Goal: Task Accomplishment & Management: Use online tool/utility

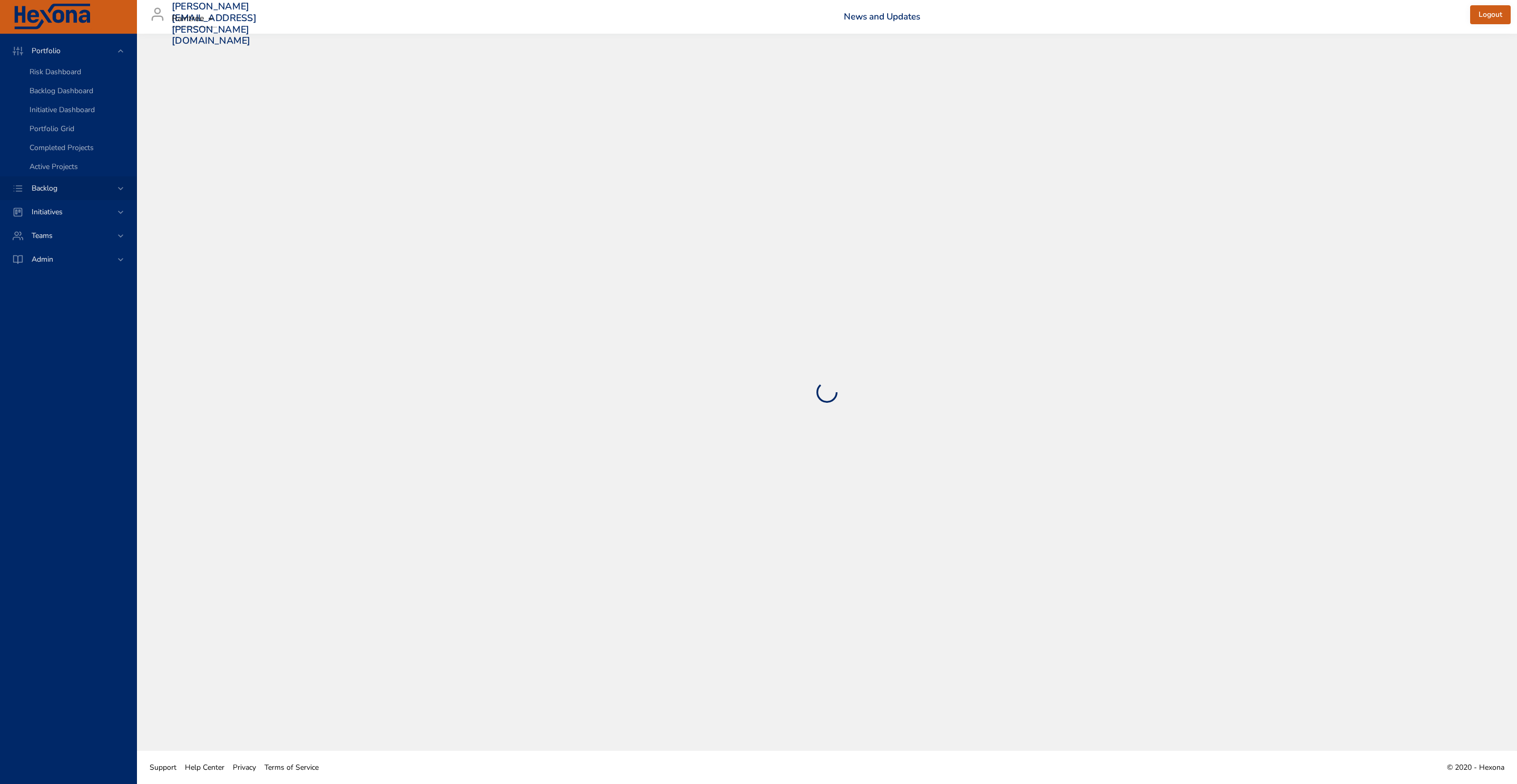
click at [117, 187] on icon at bounding box center [121, 188] width 11 height 11
click at [76, 95] on span "Backlog Details" at bounding box center [55, 95] width 51 height 10
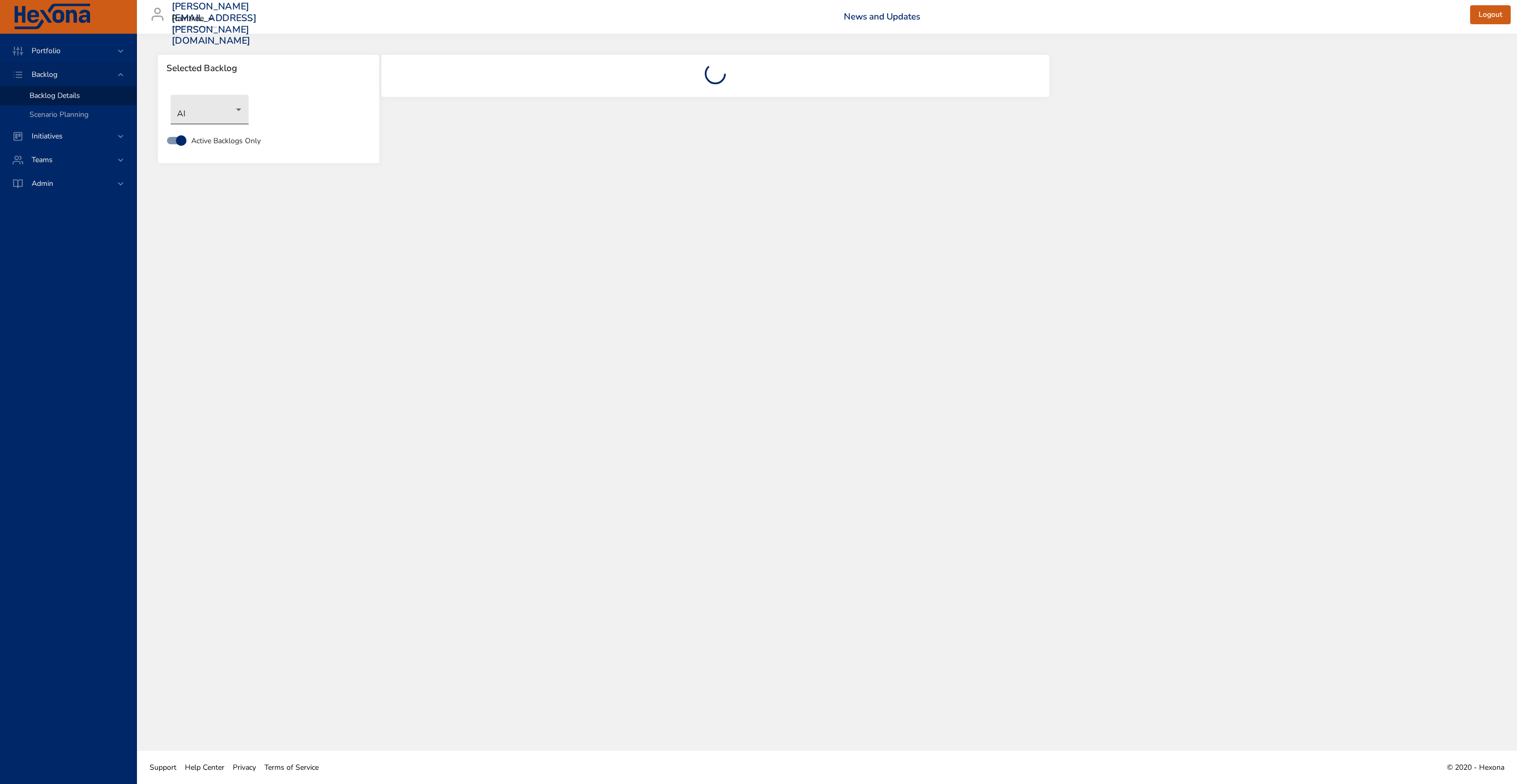
click at [223, 114] on body "Portfolio Backlog Backlog Details Scenario Planning Initiatives Teams Admin [PE…" at bounding box center [758, 392] width 1517 height 784
click at [223, 300] on li "NewGen Scheduler" at bounding box center [224, 301] width 108 height 18
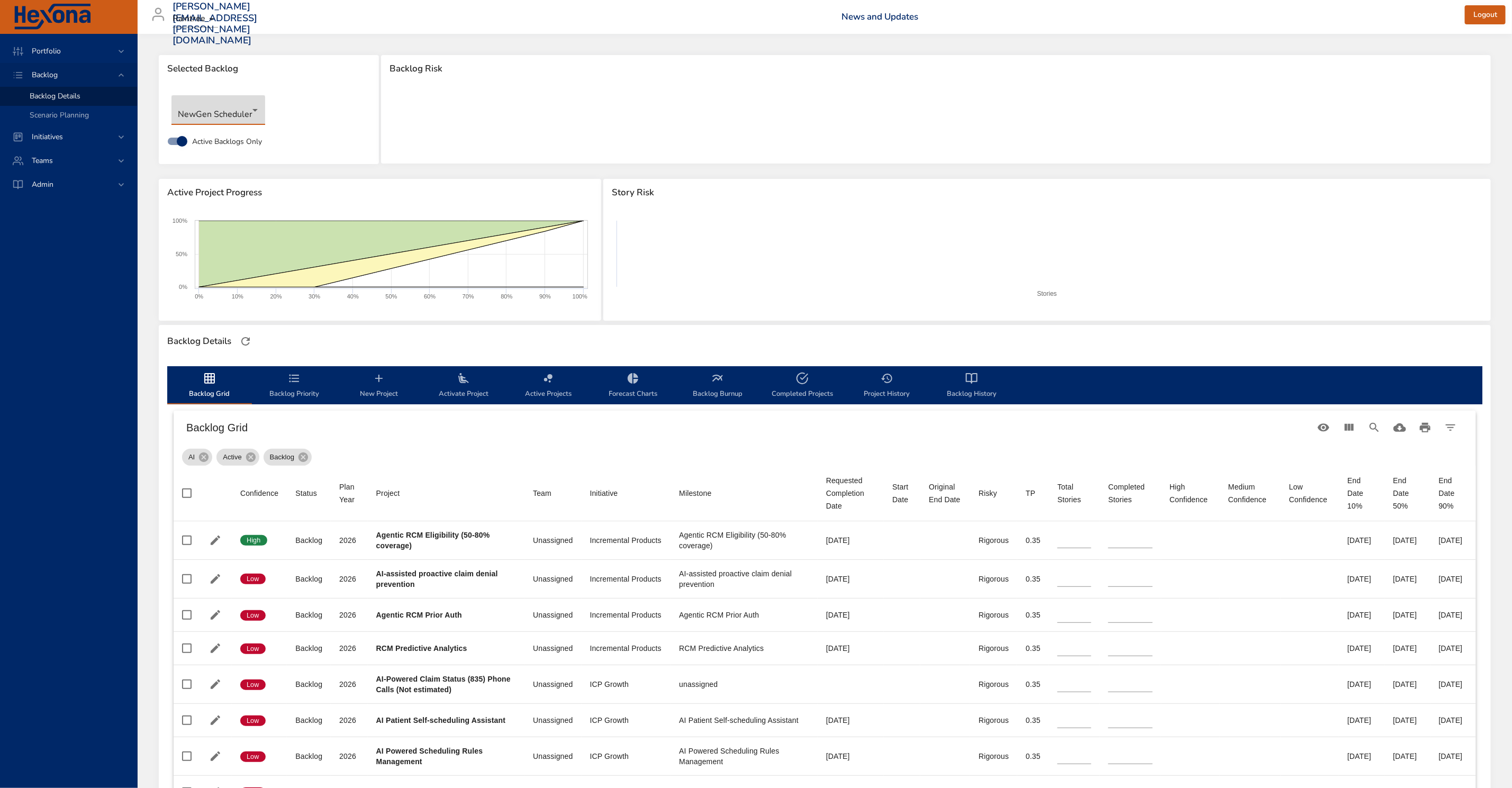
type input "*"
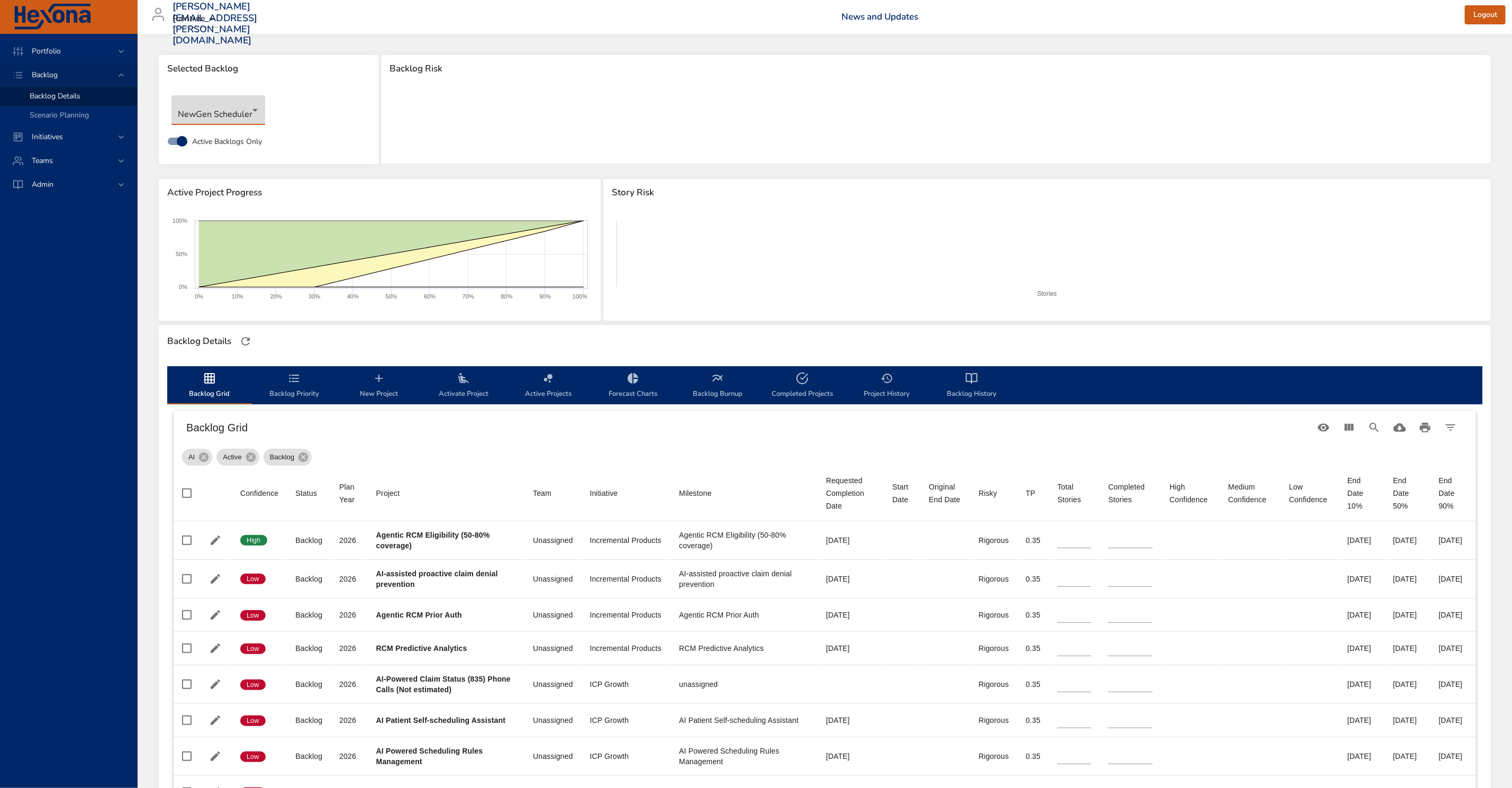
type input "*"
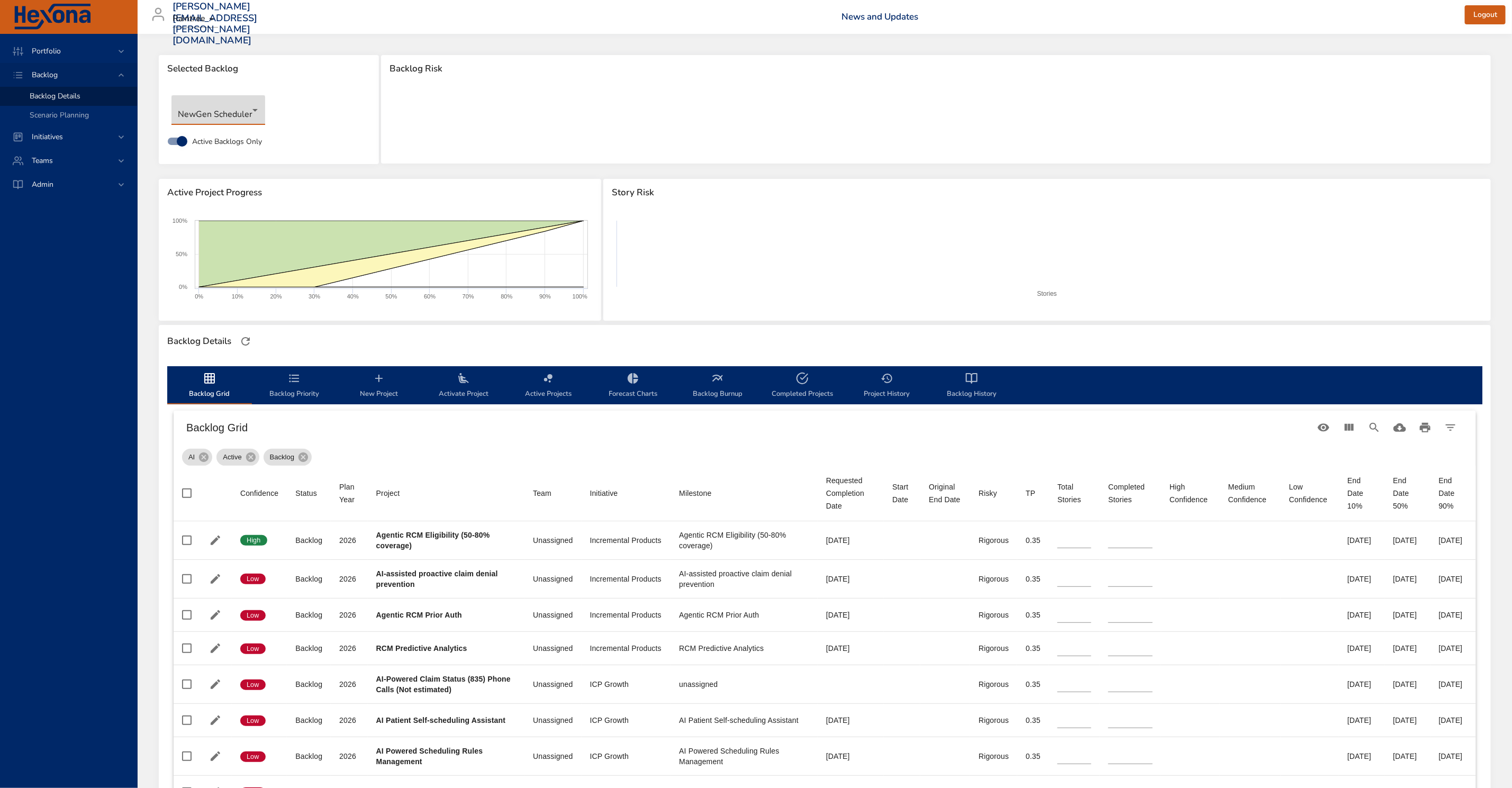
type input "*"
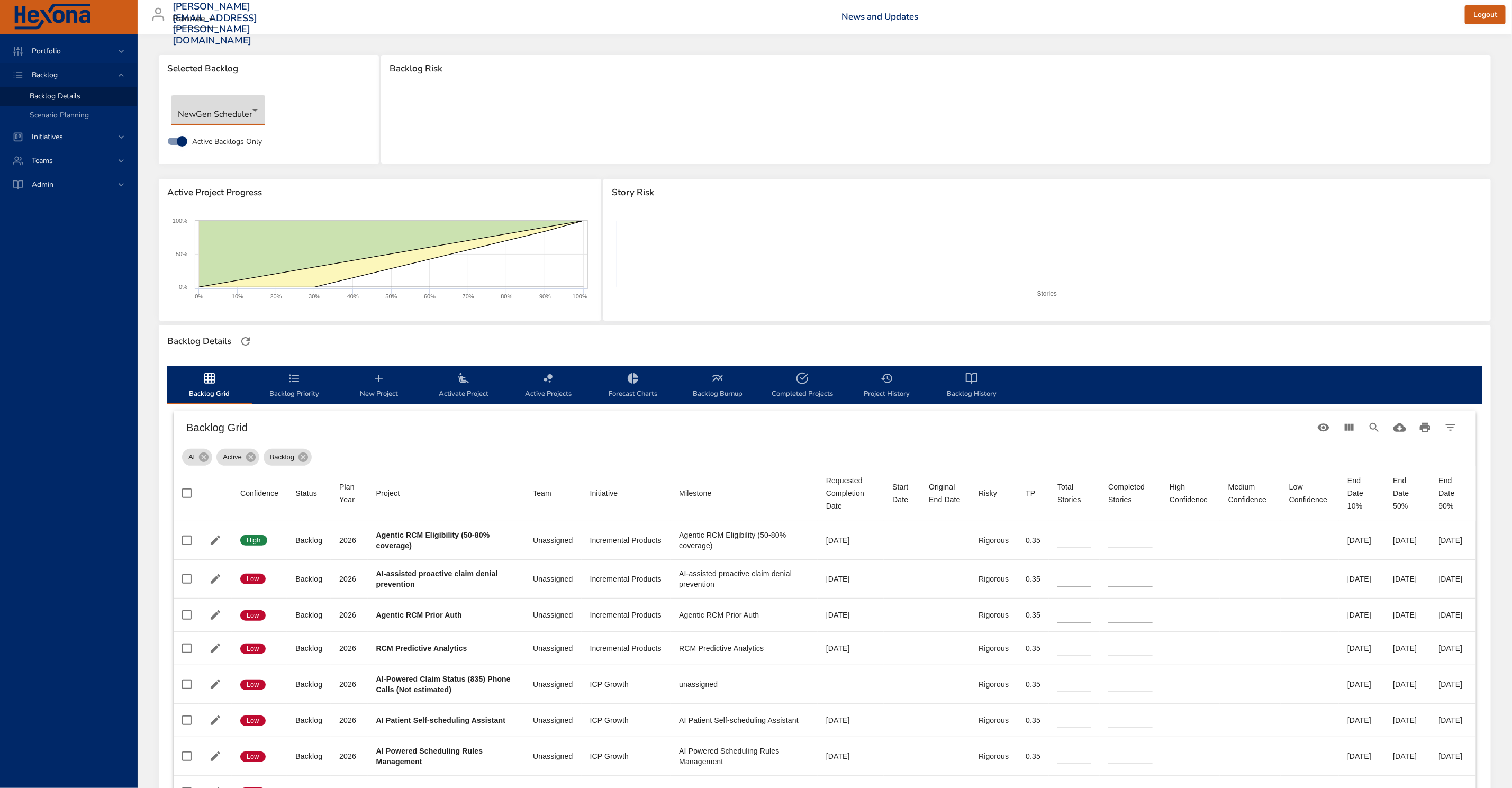
type input "*"
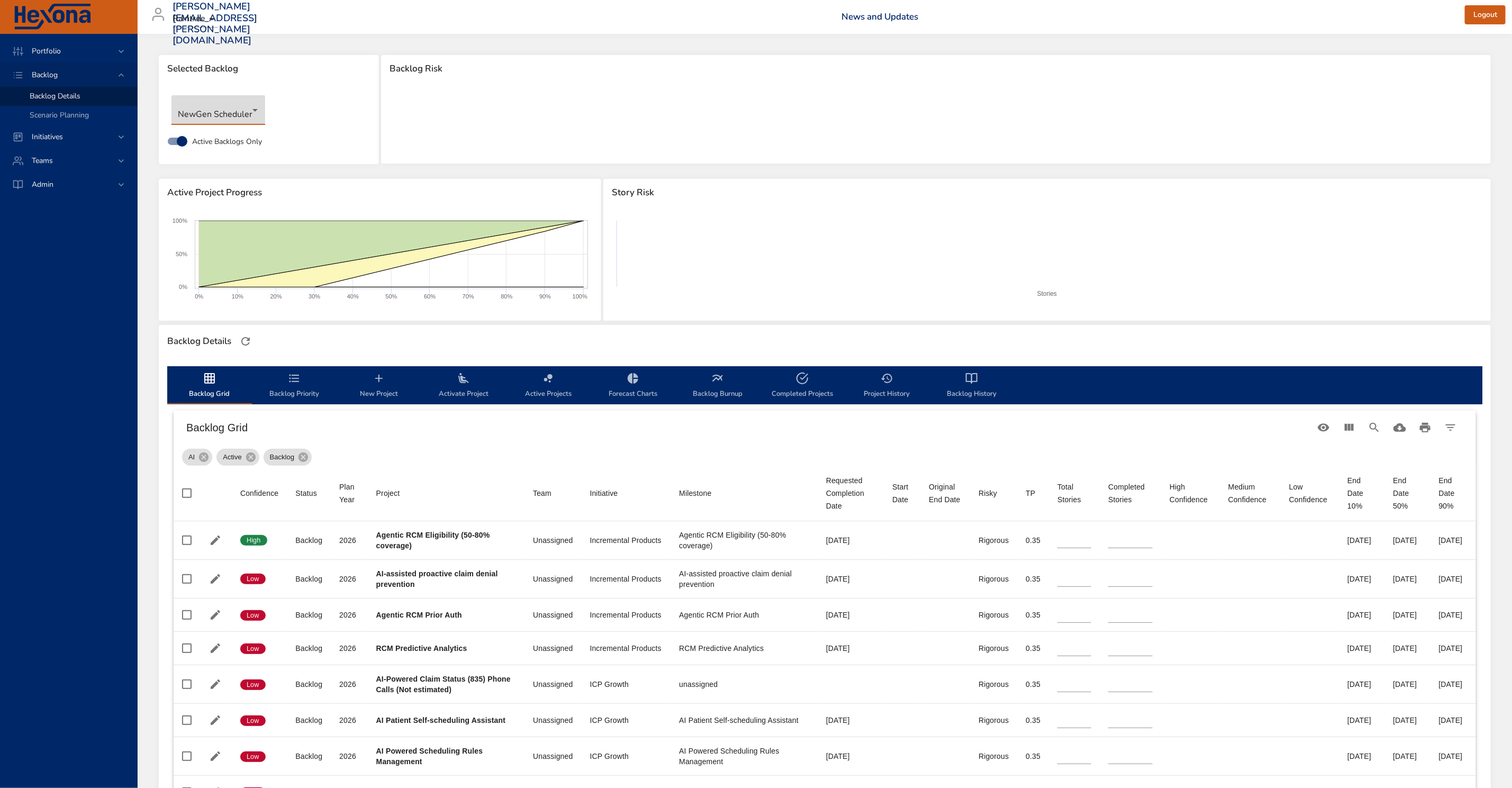
type input "*"
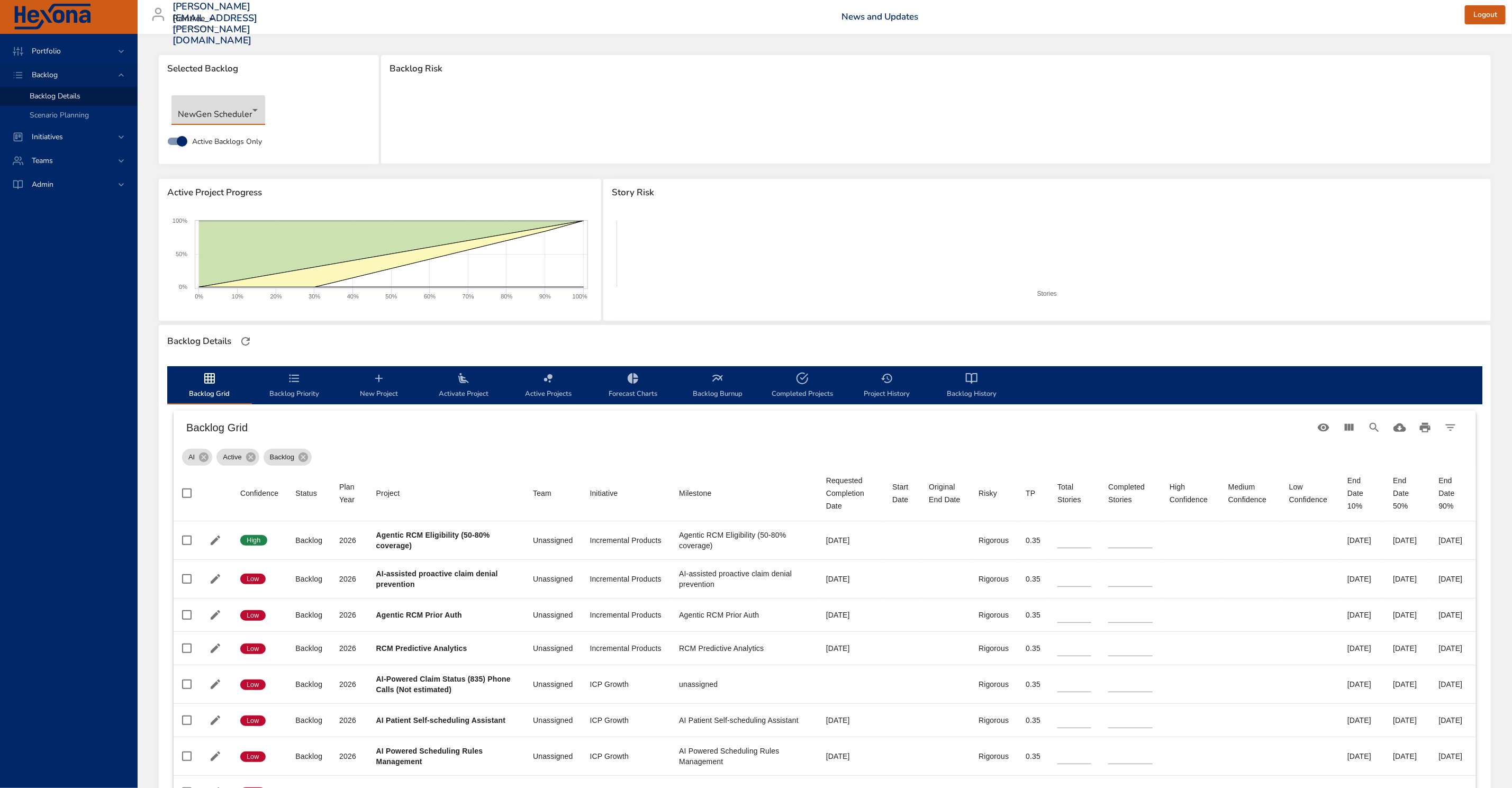
type input "*"
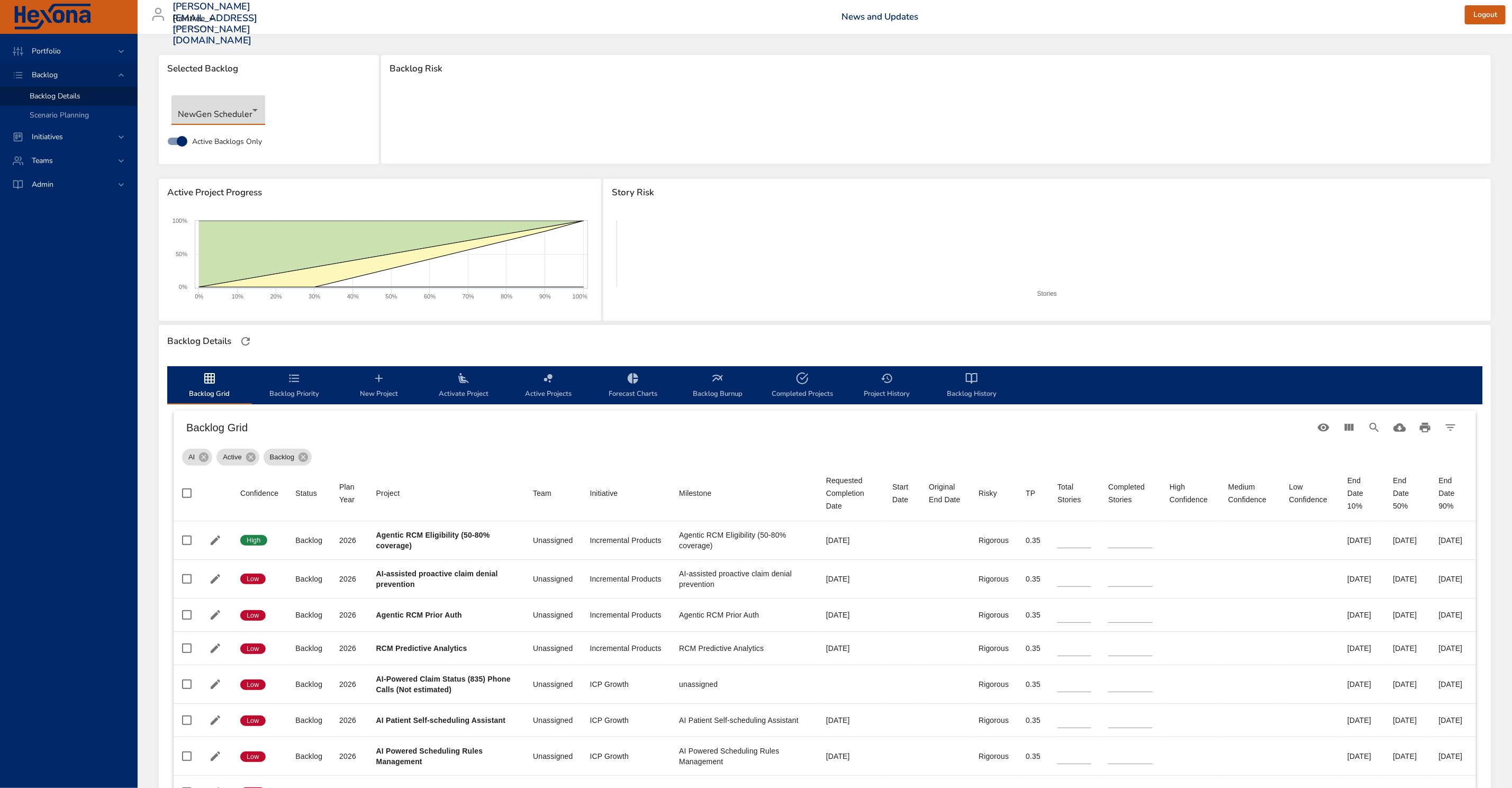
type input "*"
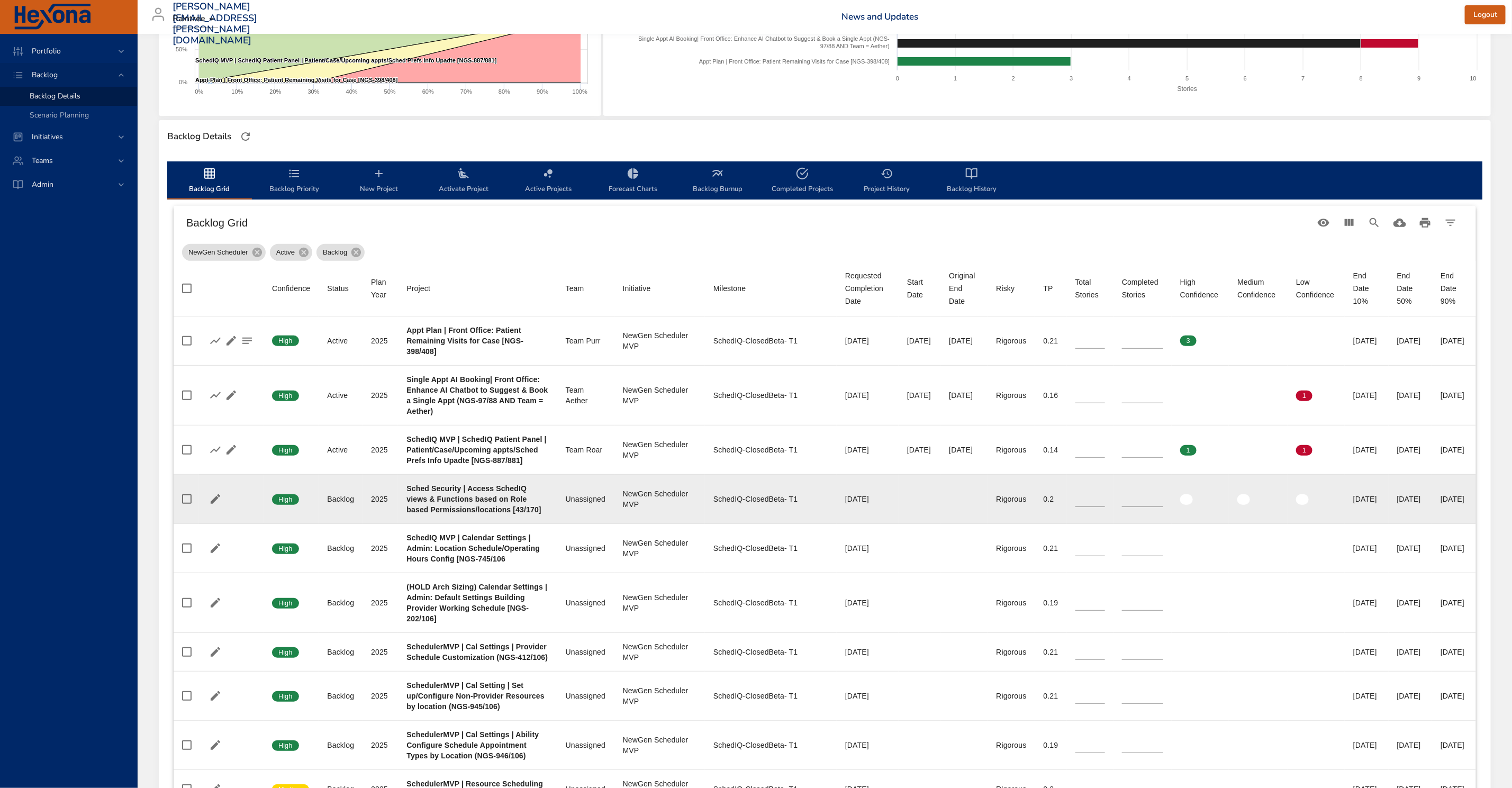
scroll to position [238, 0]
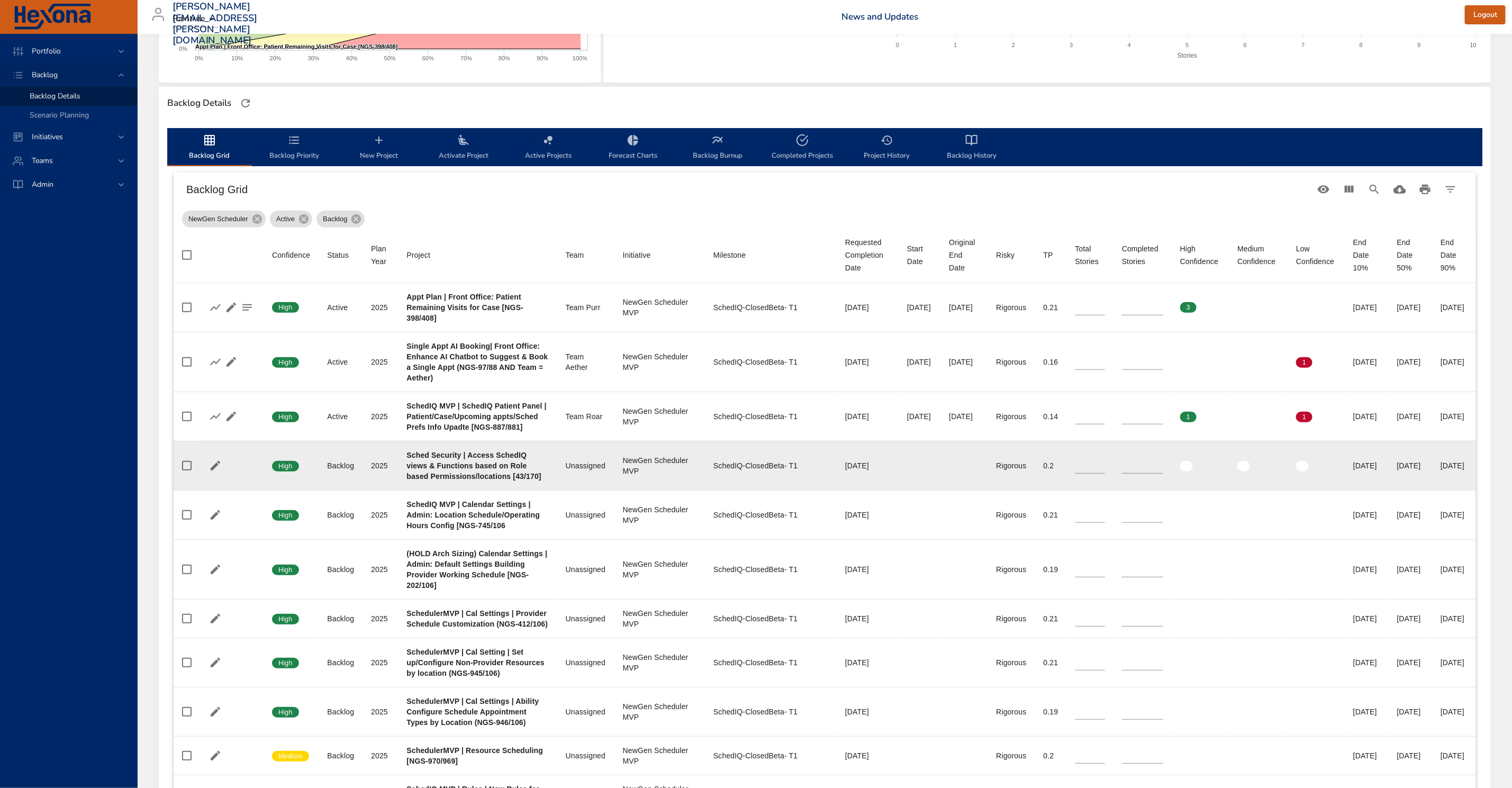
click at [518, 490] on td "Project Sched Security | Access SchedIQ views & Functions based on Role based P…" at bounding box center [478, 465] width 159 height 49
click at [275, 490] on td "Confidence High" at bounding box center [291, 465] width 55 height 49
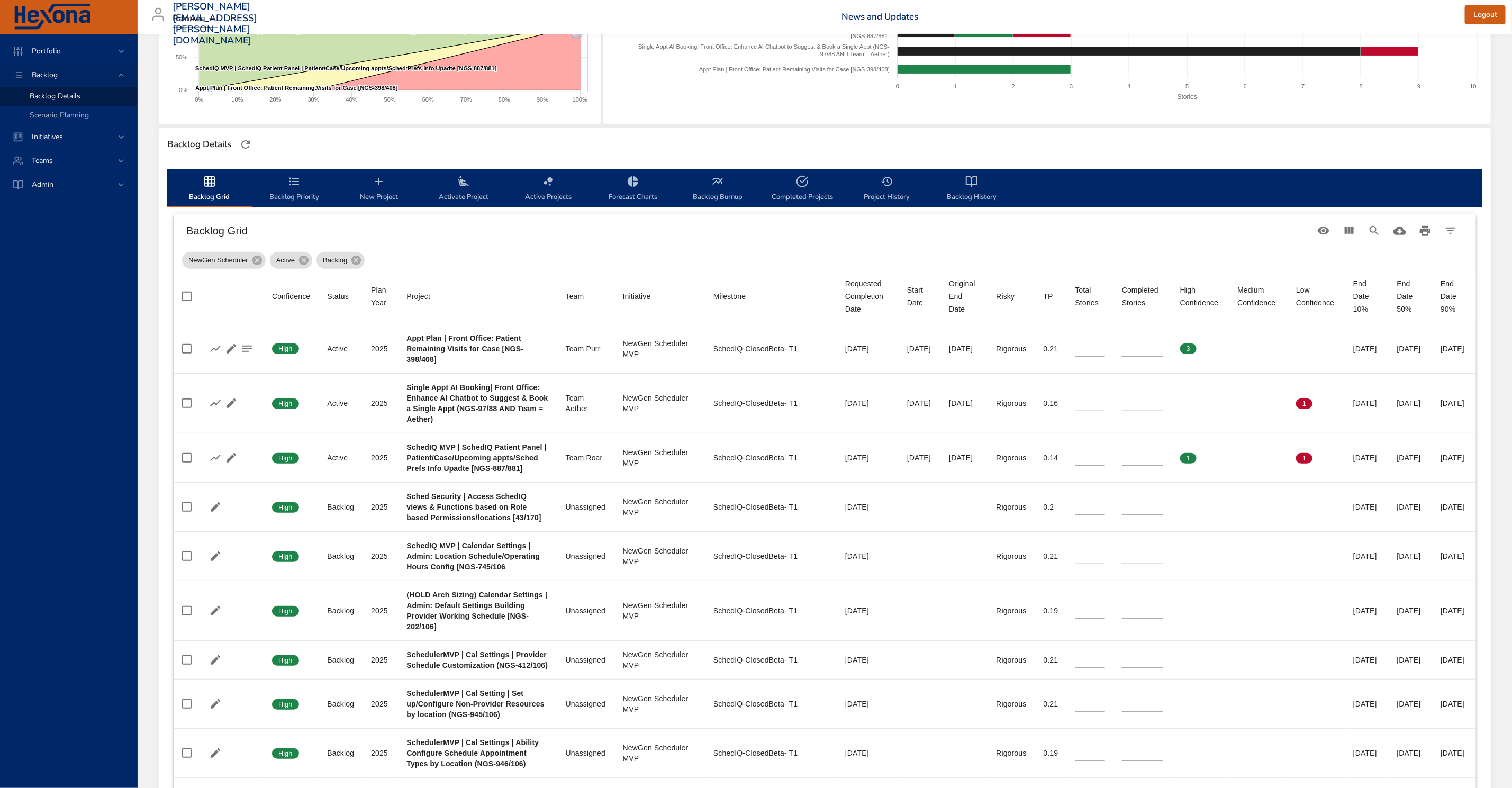
scroll to position [159, 0]
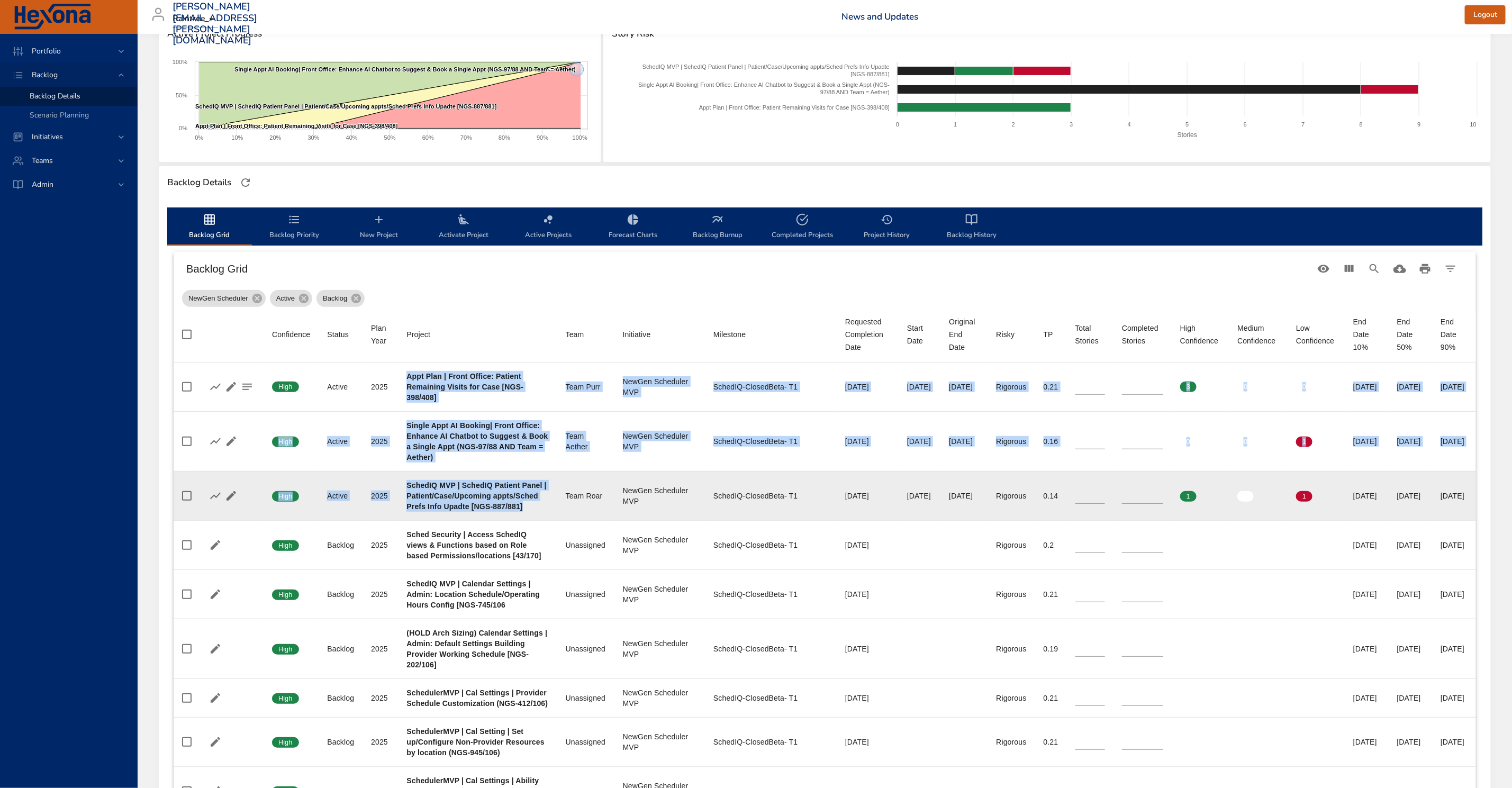
drag, startPoint x: 408, startPoint y: 375, endPoint x: 491, endPoint y: 543, distance: 187.4
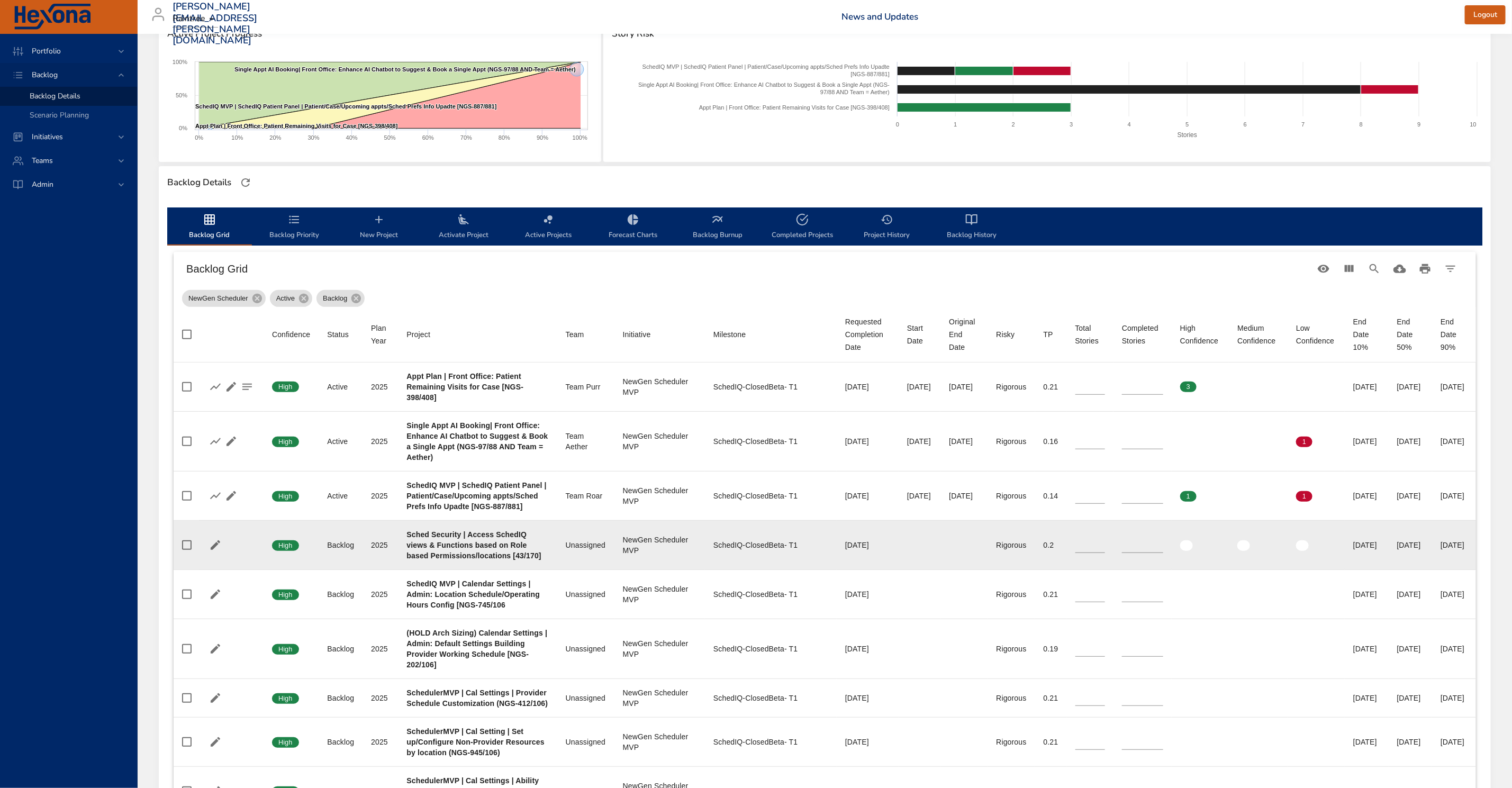
click at [486, 561] on div "Sched Security | Access SchedIQ views & Functions based on Role based Permissio…" at bounding box center [478, 545] width 142 height 32
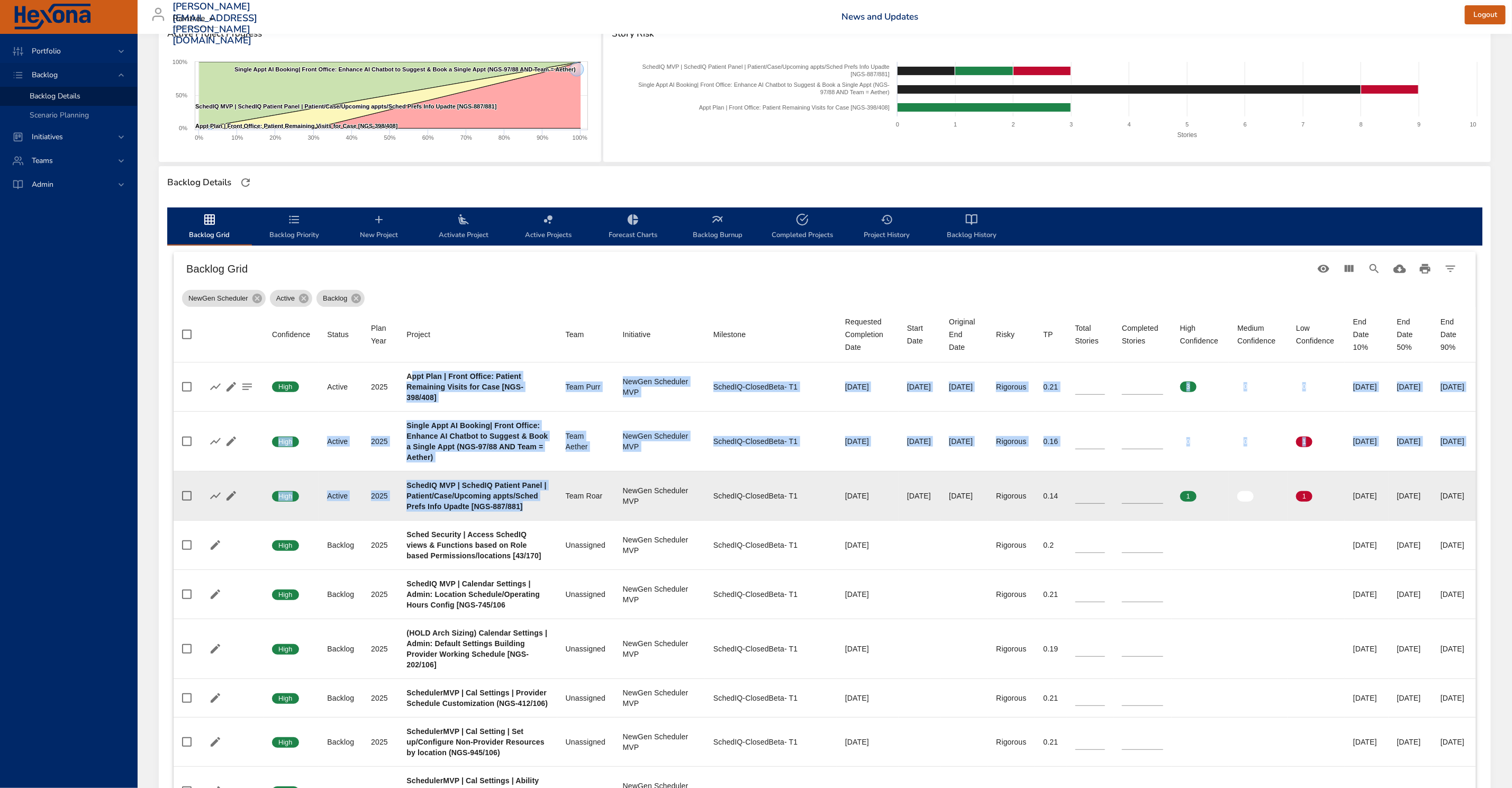
drag, startPoint x: 410, startPoint y: 377, endPoint x: 484, endPoint y: 541, distance: 179.9
click at [484, 512] on div "SchedIQ MVP | SchedIQ Patient Panel | Patient/Case/Upcoming appts/Sched Prefs I…" at bounding box center [478, 496] width 142 height 32
drag, startPoint x: 407, startPoint y: 375, endPoint x: 478, endPoint y: 538, distance: 177.8
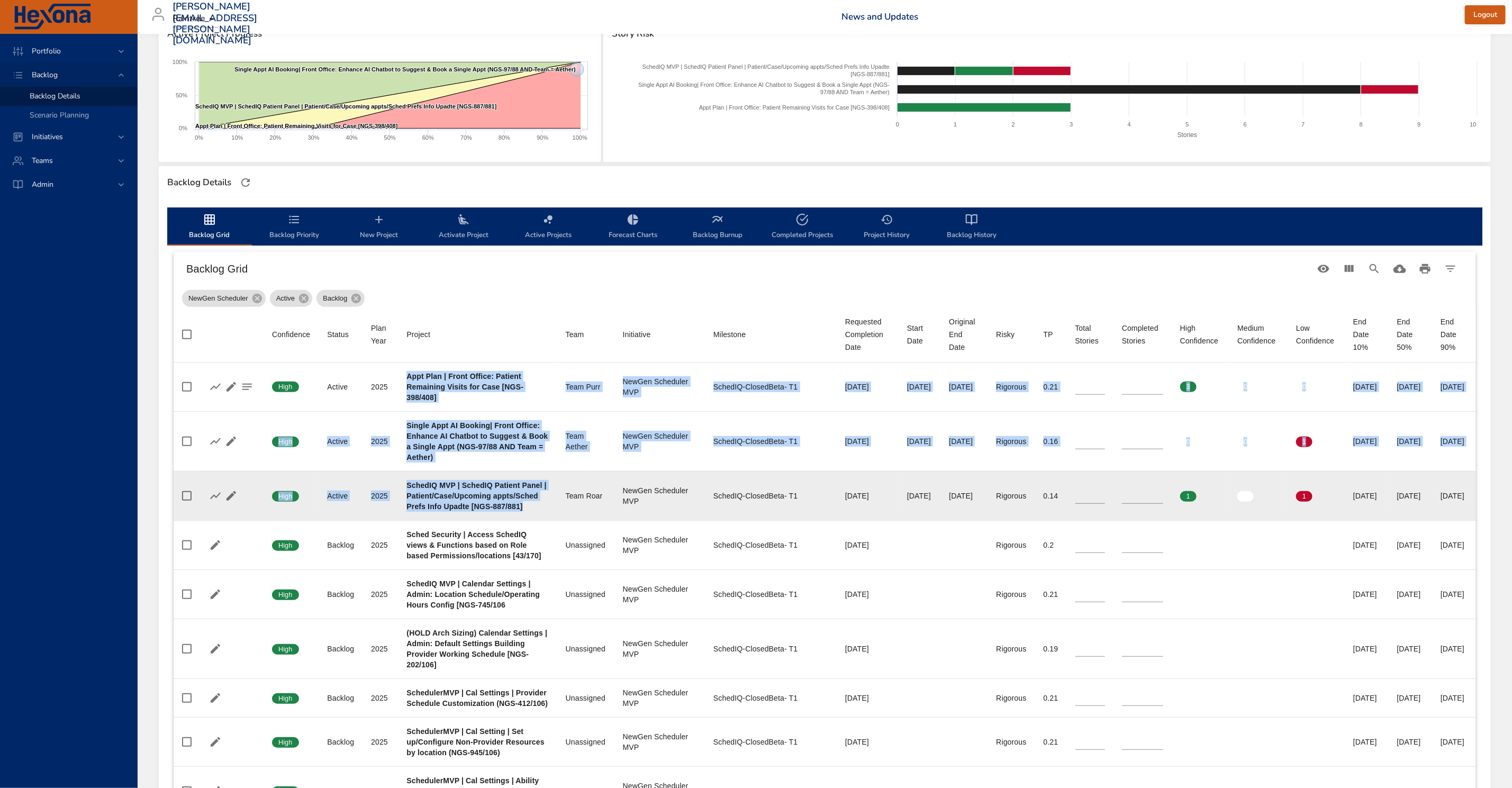
click at [472, 511] on b "SchedIQ MVP | SchedIQ Patient Panel | Patient/Case/Upcoming appts/Sched Prefs I…" at bounding box center [476, 496] width 140 height 30
drag, startPoint x: 408, startPoint y: 373, endPoint x: 463, endPoint y: 540, distance: 175.8
click at [463, 512] on div "SchedIQ MVP | SchedIQ Patient Panel | Patient/Case/Upcoming appts/Sched Prefs I…" at bounding box center [478, 496] width 142 height 32
